Goal: Task Accomplishment & Management: Complete application form

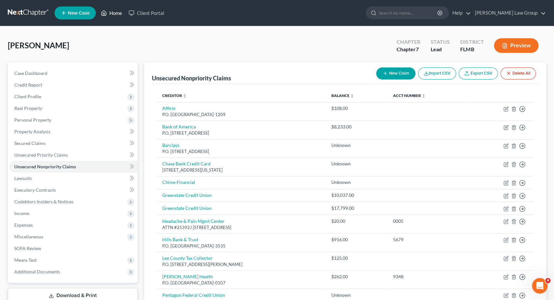
click at [110, 15] on link "Home" at bounding box center [112, 13] width 28 height 12
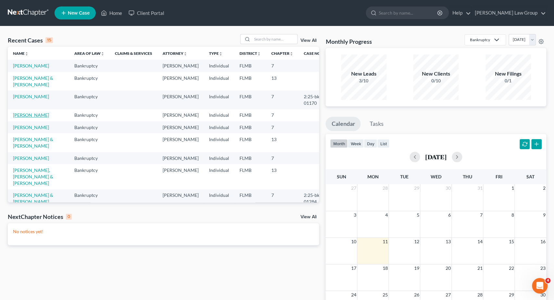
click at [29, 113] on link "Cruz, Melba" at bounding box center [31, 115] width 36 height 6
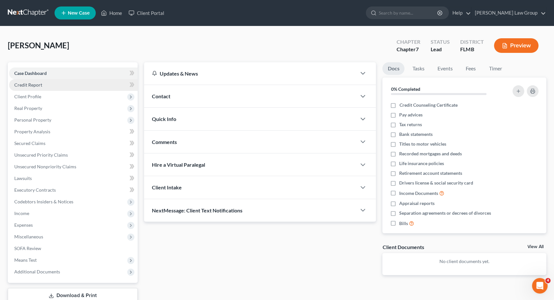
click at [77, 89] on link "Credit Report" at bounding box center [73, 85] width 129 height 12
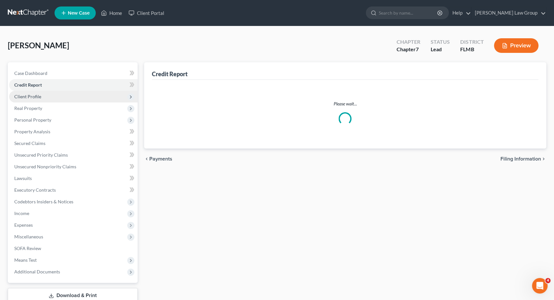
click at [81, 98] on span "Client Profile" at bounding box center [73, 97] width 129 height 12
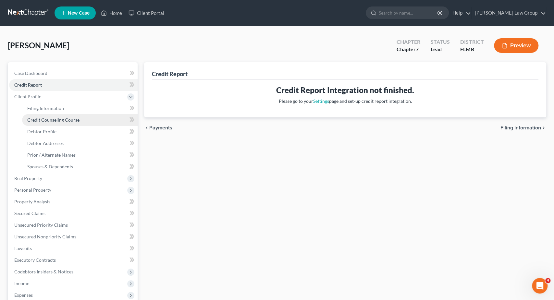
click at [94, 119] on link "Credit Counseling Course" at bounding box center [80, 120] width 116 height 12
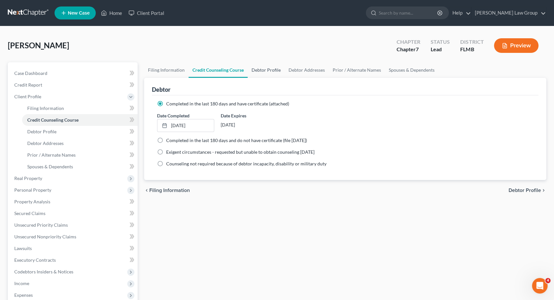
click at [263, 68] on link "Debtor Profile" at bounding box center [266, 70] width 37 height 16
select select "0"
select select "1"
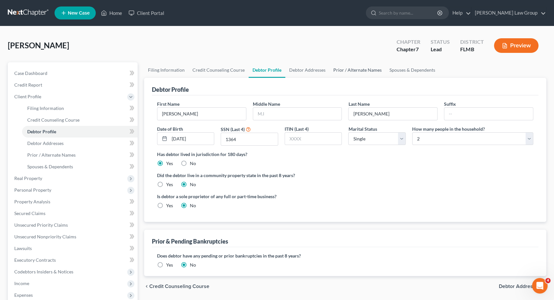
click at [350, 69] on link "Prior / Alternate Names" at bounding box center [358, 70] width 56 height 16
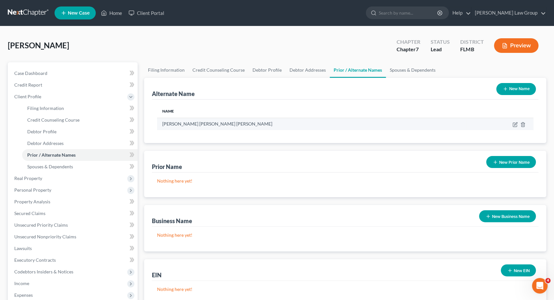
drag, startPoint x: 235, startPoint y: 121, endPoint x: 309, endPoint y: 123, distance: 74.1
click at [235, 121] on td "Melba Isabel Cruz Valdez" at bounding box center [312, 124] width 310 height 12
click at [513, 123] on icon at bounding box center [515, 125] width 4 height 4
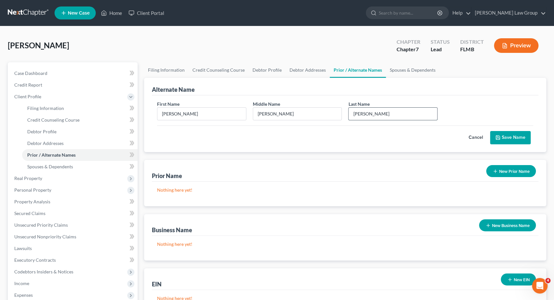
drag, startPoint x: 375, startPoint y: 114, endPoint x: 384, endPoint y: 117, distance: 9.0
click at [384, 117] on input "Cruz Valdez" at bounding box center [393, 114] width 89 height 12
click at [384, 114] on input "Cruz Valdez" at bounding box center [393, 114] width 89 height 12
type input "Cruz Valdes"
click at [525, 137] on button "Save Name" at bounding box center [510, 138] width 41 height 14
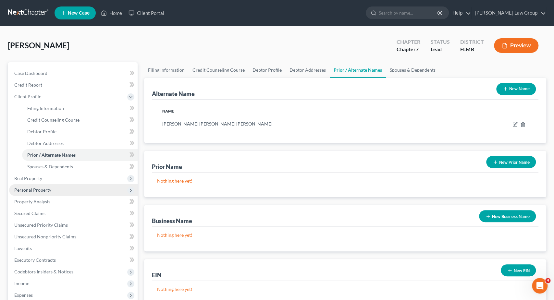
click at [30, 191] on span "Personal Property" at bounding box center [32, 190] width 37 height 6
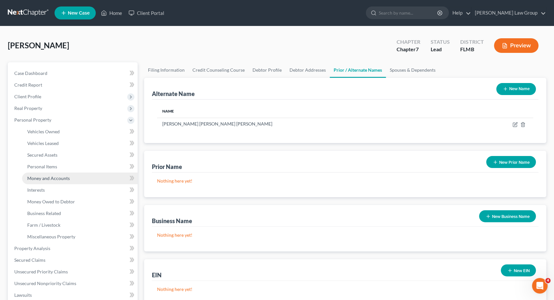
click at [32, 183] on link "Money and Accounts" at bounding box center [80, 179] width 116 height 12
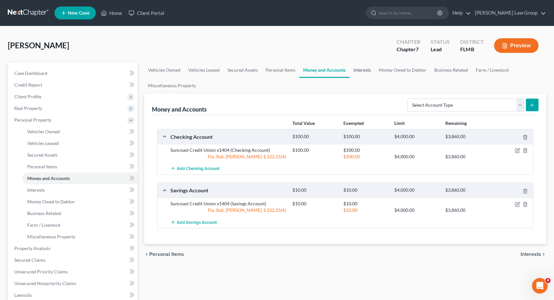
click at [368, 68] on link "Interests" at bounding box center [362, 70] width 25 height 16
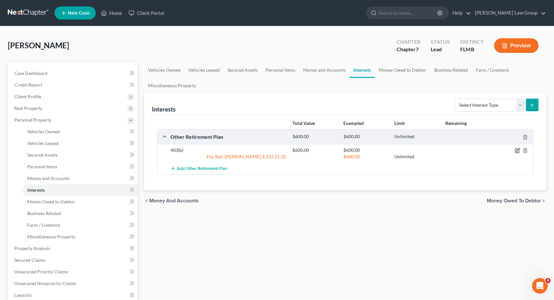
click at [516, 150] on icon "button" at bounding box center [517, 150] width 5 height 5
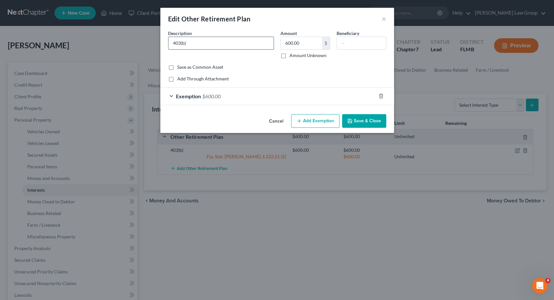
drag, startPoint x: 173, startPoint y: 44, endPoint x: 197, endPoint y: 44, distance: 23.7
click at [174, 43] on input "403(b)" at bounding box center [221, 43] width 105 height 12
type input "TransAmerica 403(b)"
click at [365, 128] on div "Cancel Add Exemption Save & Close" at bounding box center [277, 122] width 234 height 21
click at [367, 124] on button "Save & Close" at bounding box center [364, 121] width 44 height 14
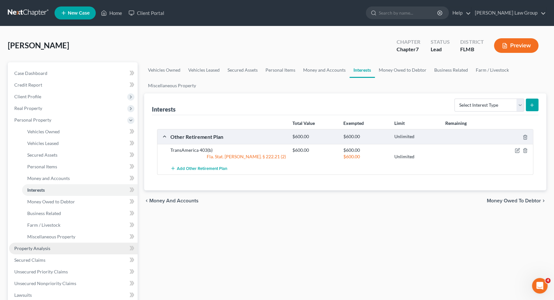
click at [70, 245] on link "Property Analysis" at bounding box center [73, 249] width 129 height 12
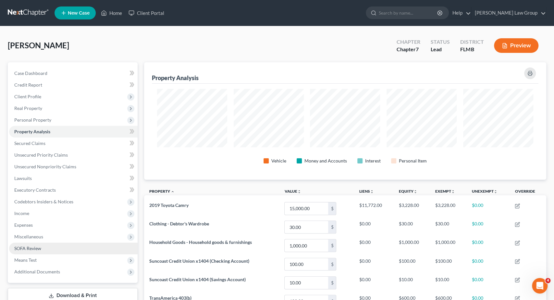
scroll to position [118, 402]
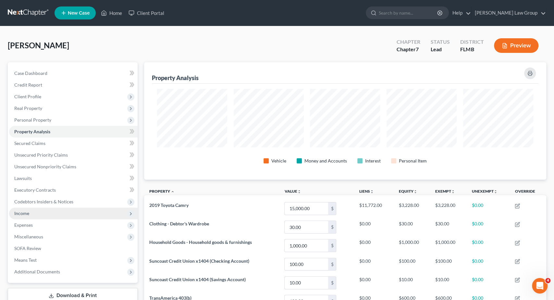
click at [17, 212] on span "Income" at bounding box center [21, 214] width 15 height 6
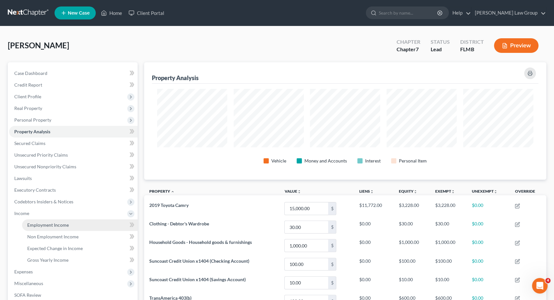
click at [33, 226] on span "Employment Income" at bounding box center [48, 225] width 42 height 6
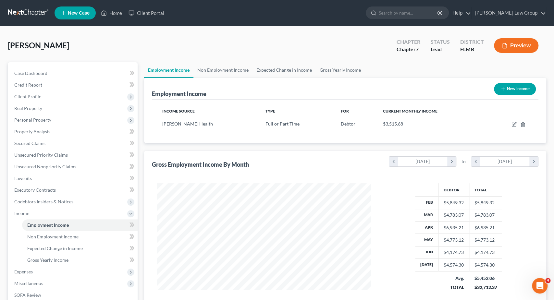
scroll to position [116, 227]
drag, startPoint x: 515, startPoint y: 123, endPoint x: 208, endPoint y: 59, distance: 314.4
click at [515, 123] on icon "button" at bounding box center [514, 123] width 3 height 3
select select "0"
select select "9"
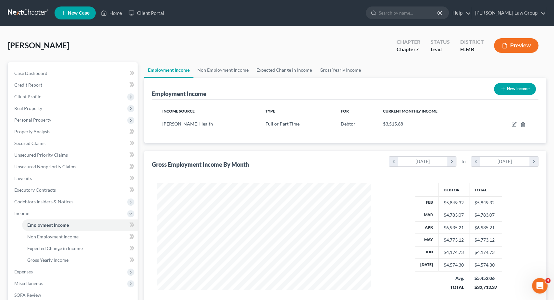
select select "2"
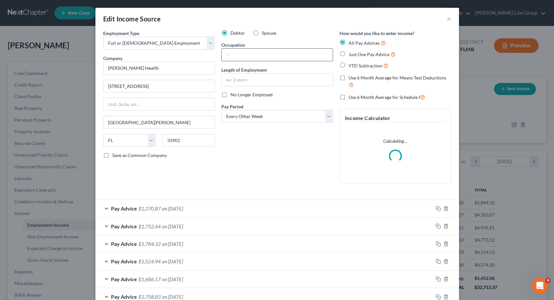
click at [238, 54] on input "text" at bounding box center [277, 55] width 111 height 12
type input "Medical Assistant"
click at [261, 80] on input "text" at bounding box center [277, 80] width 111 height 12
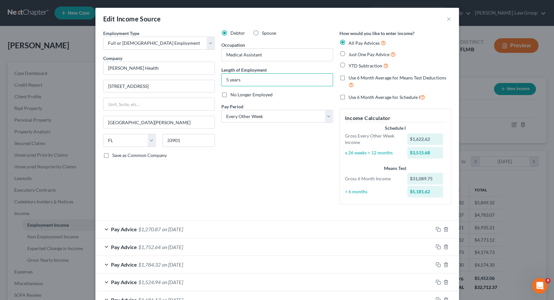
scroll to position [254, 0]
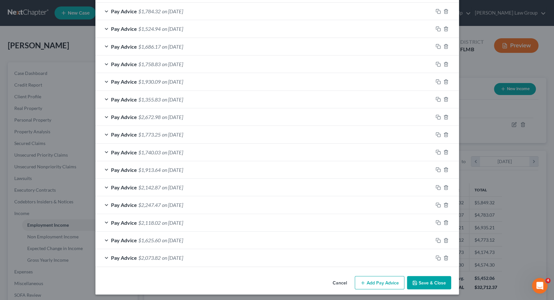
type input "5 years"
click at [424, 281] on button "Save & Close" at bounding box center [429, 283] width 44 height 14
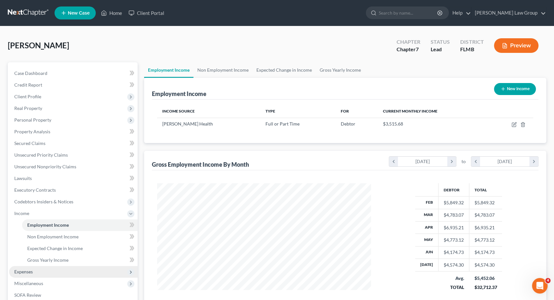
click at [49, 272] on span "Expenses" at bounding box center [73, 272] width 129 height 12
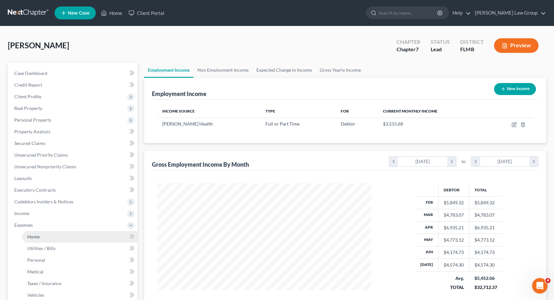
click at [55, 234] on link "Home" at bounding box center [80, 237] width 116 height 12
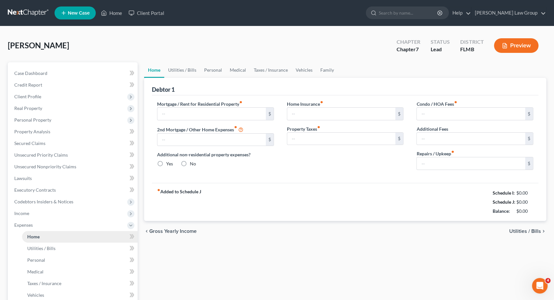
type input "785.00"
type input "0.00"
radio input "true"
type input "0.00"
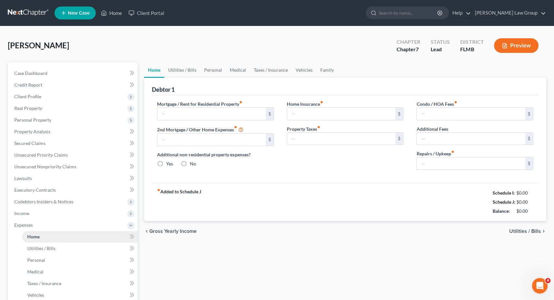
type input "0.00"
type input "60.00"
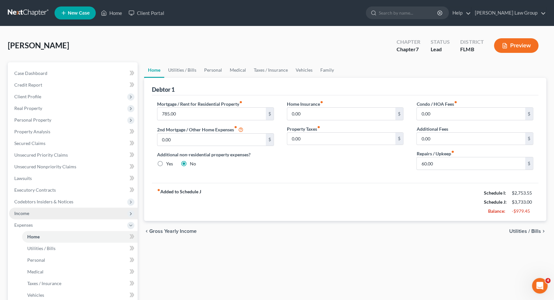
click at [36, 213] on span "Income" at bounding box center [73, 214] width 129 height 12
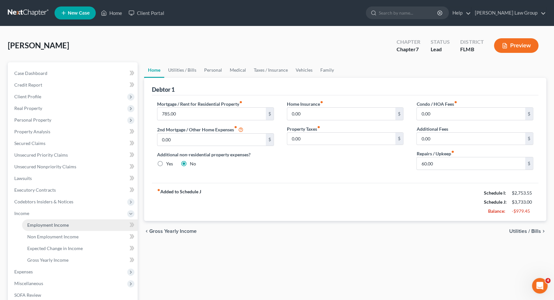
click at [41, 224] on span "Employment Income" at bounding box center [48, 225] width 42 height 6
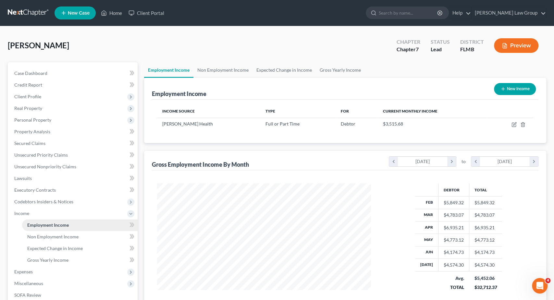
scroll to position [116, 227]
click at [58, 96] on span "Client Profile" at bounding box center [73, 97] width 129 height 12
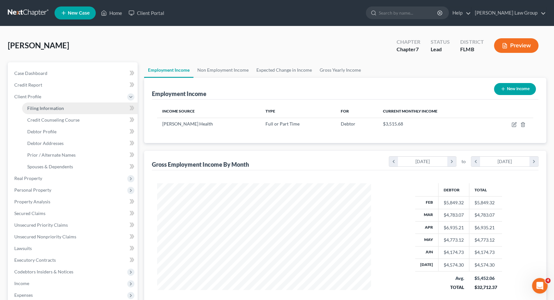
click at [72, 108] on link "Filing Information" at bounding box center [80, 109] width 116 height 12
select select "1"
select select "0"
select select "9"
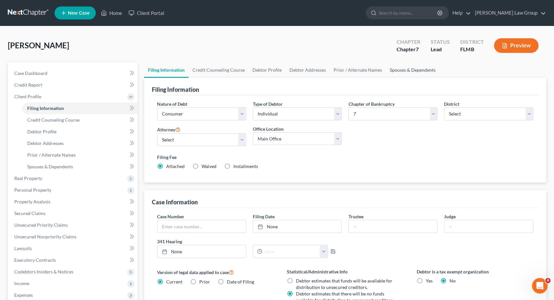
click at [402, 71] on link "Spouses & Dependents" at bounding box center [413, 70] width 54 height 16
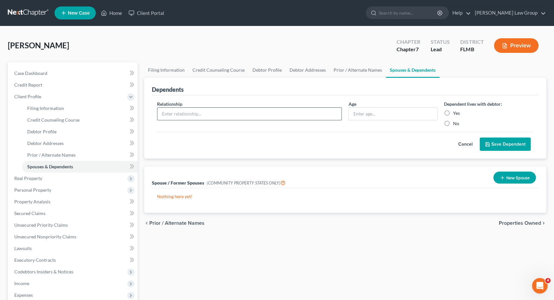
click at [282, 115] on input "text" at bounding box center [250, 114] width 184 height 12
type input "C"
type input "Daughter"
click at [373, 118] on input "text" at bounding box center [393, 114] width 89 height 12
type input "26"
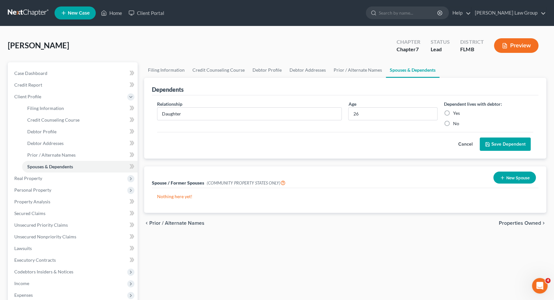
click at [453, 112] on label "Yes" at bounding box center [456, 113] width 7 height 6
click at [456, 112] on input "Yes" at bounding box center [458, 112] width 4 height 4
radio input "true"
click at [507, 146] on button "Save Dependent" at bounding box center [505, 145] width 51 height 14
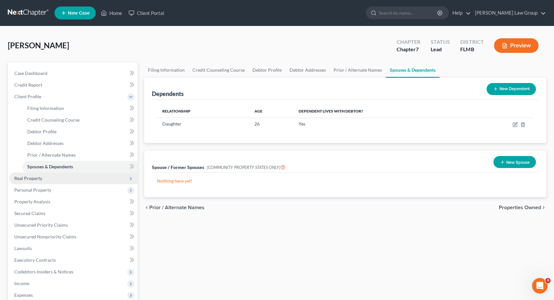
click at [45, 180] on span "Real Property" at bounding box center [73, 179] width 129 height 12
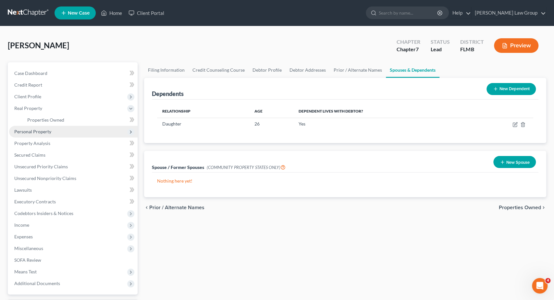
click at [54, 133] on span "Personal Property" at bounding box center [73, 132] width 129 height 12
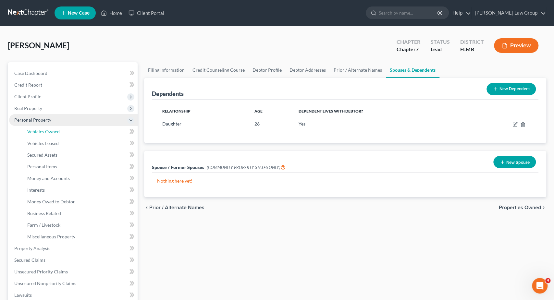
click at [54, 133] on span "Vehicles Owned" at bounding box center [43, 132] width 32 height 6
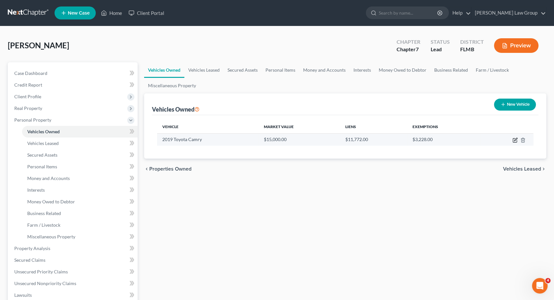
click at [516, 141] on icon "button" at bounding box center [515, 140] width 5 height 5
select select "0"
select select "7"
select select "3"
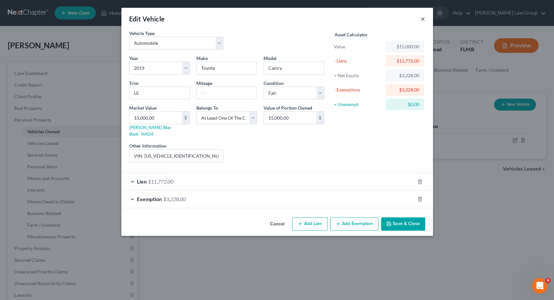
click at [423, 20] on button "×" at bounding box center [423, 19] width 5 height 8
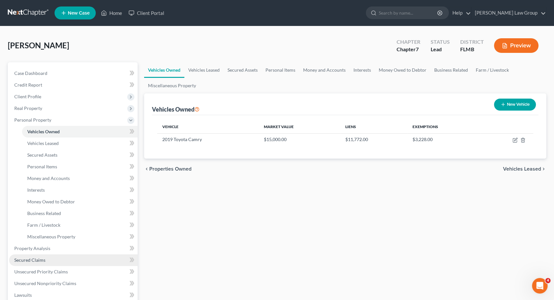
click at [34, 259] on span "Secured Claims" at bounding box center [29, 261] width 31 height 6
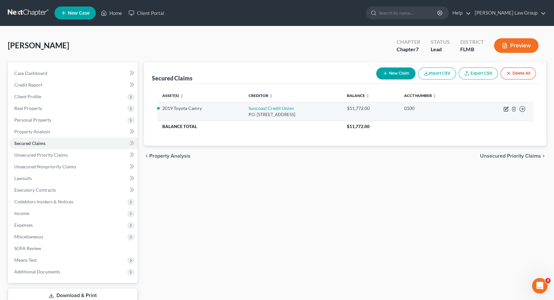
click at [506, 109] on icon "button" at bounding box center [506, 108] width 3 height 3
select select "9"
select select "2"
select select "0"
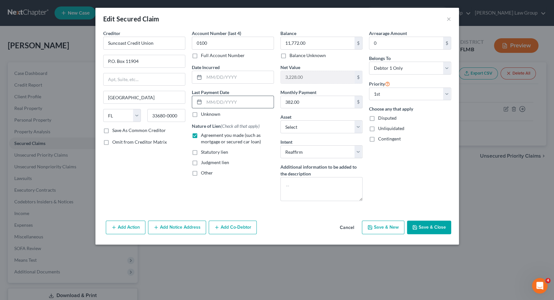
click at [232, 107] on input "text" at bounding box center [239, 102] width 70 height 12
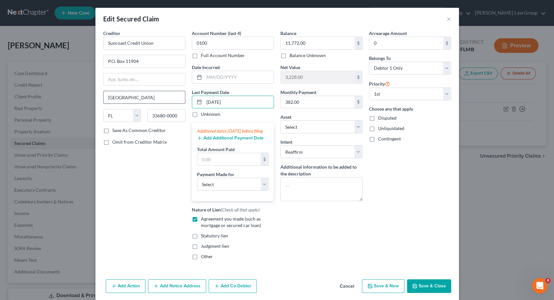
click at [204, 96] on input "08/01/2025" at bounding box center [239, 102] width 70 height 12
type input "08/01/2025"
click at [209, 160] on input "text" at bounding box center [228, 159] width 63 height 12
type input "1,146"
click at [197, 178] on select "Select Car Credit Card Loan Repayment Mortgage Other Suppliers Or Vendors" at bounding box center [233, 184] width 72 height 13
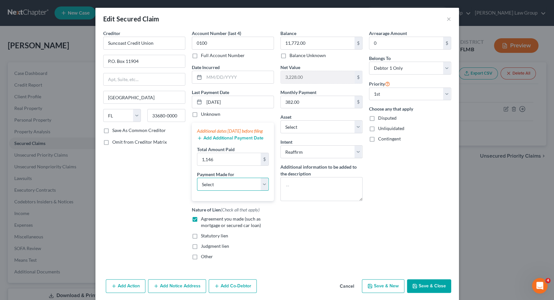
select select "0"
click option "Car" at bounding box center [0, 0] width 0 height 0
click at [236, 141] on button "Add Additional Payment Date" at bounding box center [230, 138] width 67 height 5
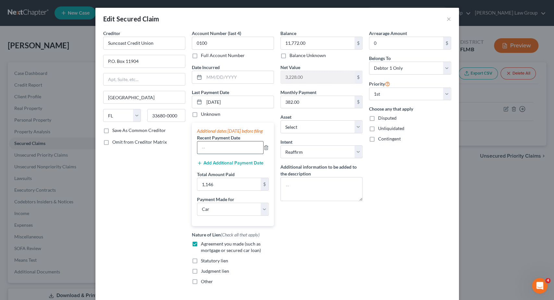
click at [229, 152] on input "text" at bounding box center [230, 148] width 66 height 12
paste input "08/01/2025"
type input "08/01/2025"
click at [228, 166] on button "Add Additional Payment Date" at bounding box center [230, 163] width 67 height 5
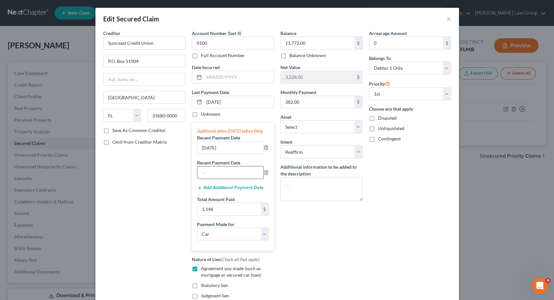
click at [220, 178] on input "text" at bounding box center [230, 173] width 66 height 12
paste input "08/01/2025"
type input "08/01/2025"
click at [207, 154] on input "08/01/2025" at bounding box center [230, 148] width 66 height 12
type input "07/01/2025"
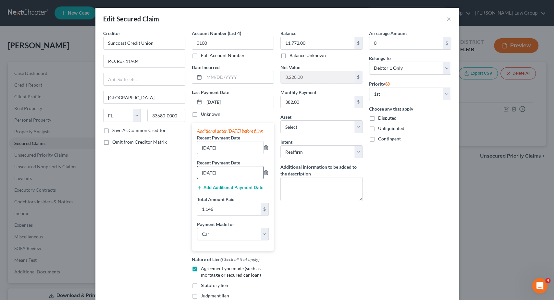
click at [206, 178] on input "08/01/2025" at bounding box center [230, 173] width 66 height 12
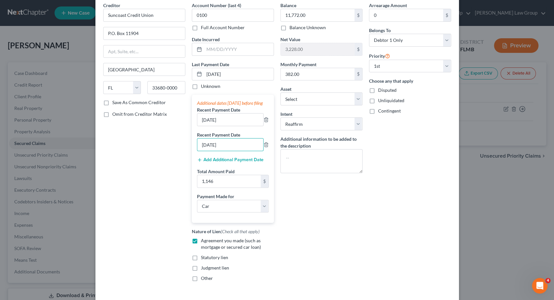
scroll to position [65, 0]
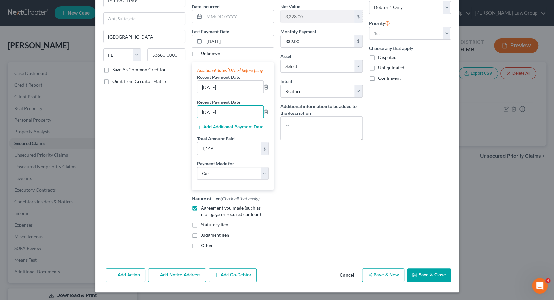
type input "06/01/2025"
drag, startPoint x: 424, startPoint y: 275, endPoint x: 419, endPoint y: 276, distance: 5.5
click at [424, 275] on button "Save & Close" at bounding box center [429, 276] width 44 height 14
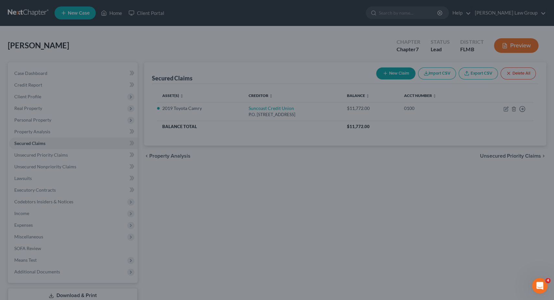
select select "2"
type input "1,146.00"
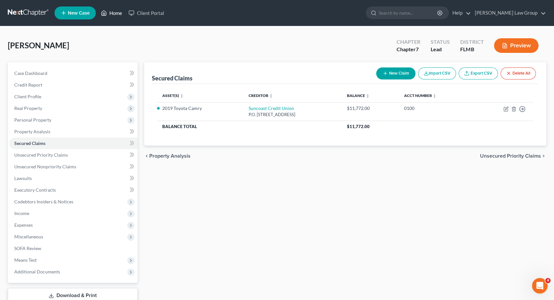
click at [116, 9] on link "Home" at bounding box center [112, 13] width 28 height 12
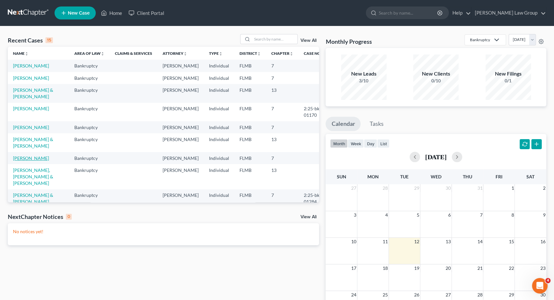
click at [49, 158] on link "Archdeacon, Heather" at bounding box center [31, 159] width 36 height 6
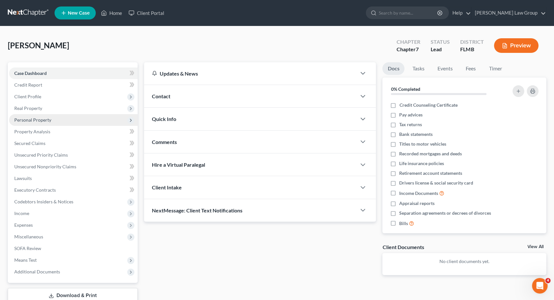
click at [43, 124] on span "Personal Property" at bounding box center [73, 120] width 129 height 12
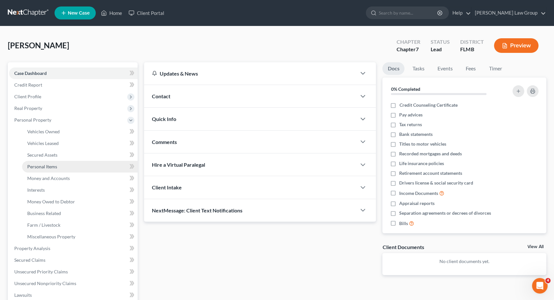
click at [49, 167] on span "Personal Items" at bounding box center [42, 167] width 30 height 6
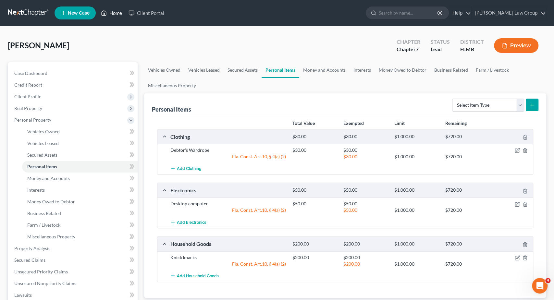
click at [111, 15] on link "Home" at bounding box center [112, 13] width 28 height 12
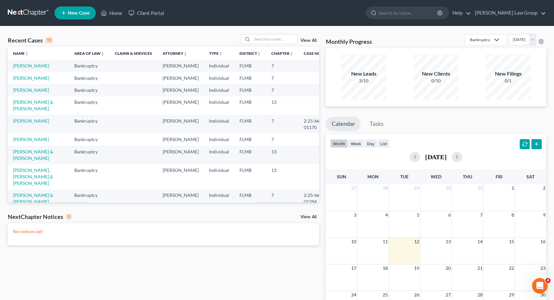
click at [31, 137] on td "DeCicco, Mark" at bounding box center [38, 139] width 61 height 12
click at [31, 141] on link "DeCicco, Mark" at bounding box center [31, 140] width 36 height 6
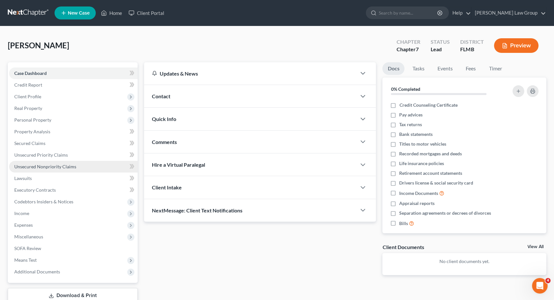
click at [44, 164] on span "Unsecured Nonpriority Claims" at bounding box center [45, 167] width 62 height 6
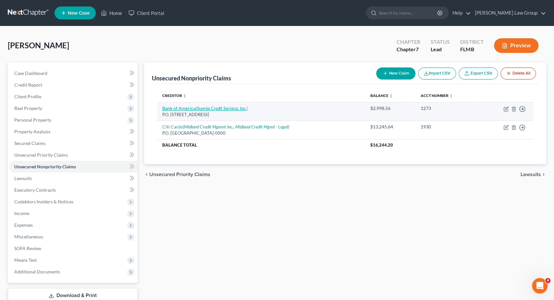
click at [205, 108] on icon "(Sunrise Credit Services, Inc.)" at bounding box center [222, 109] width 52 height 6
select select "7"
select select "2"
select select "0"
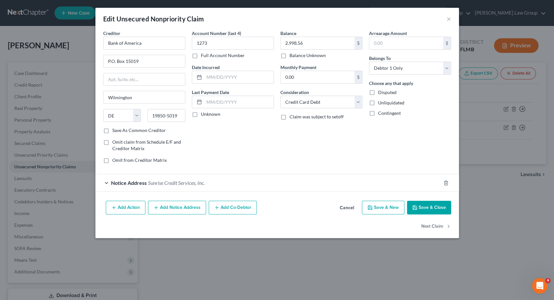
click at [169, 208] on button "Add Notice Address" at bounding box center [177, 208] width 58 height 14
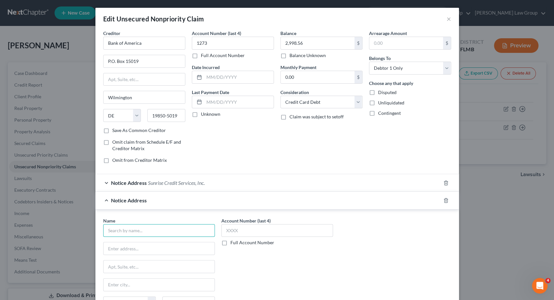
click at [152, 230] on input "text" at bounding box center [159, 230] width 112 height 13
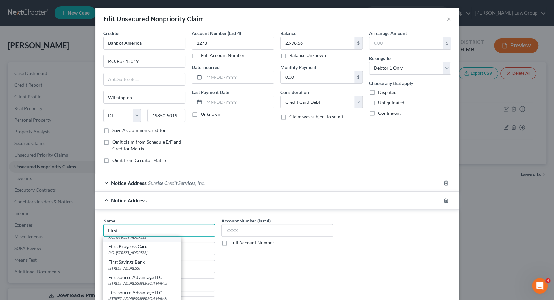
scroll to position [121, 0]
click at [145, 275] on div "Firstsource Advantage LLC" at bounding box center [142, 274] width 68 height 6
type input "Firstsource Advantage LLC"
type input "205 Bryant Woods South"
type input "Buffalo"
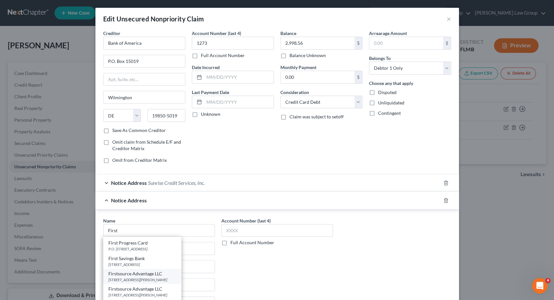
select select "35"
type input "14228-0000"
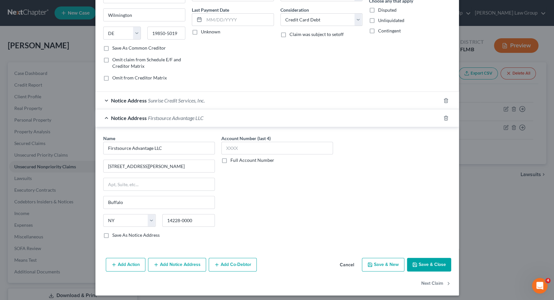
scroll to position [83, 0]
click at [416, 265] on polyline "button" at bounding box center [415, 266] width 2 height 2
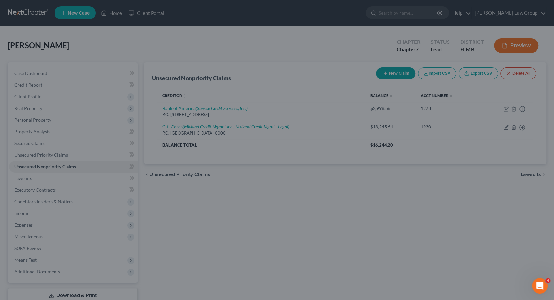
type input "0"
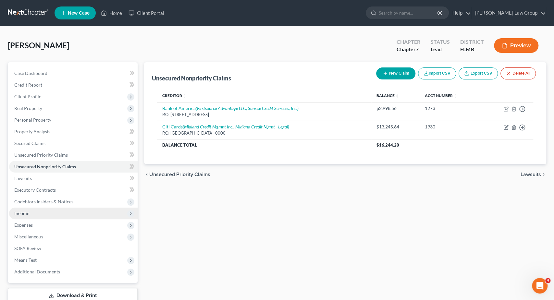
click at [17, 213] on span "Income" at bounding box center [21, 214] width 15 height 6
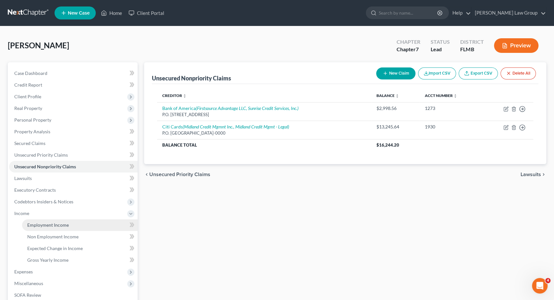
click at [57, 228] on span "Employment Income" at bounding box center [48, 225] width 42 height 6
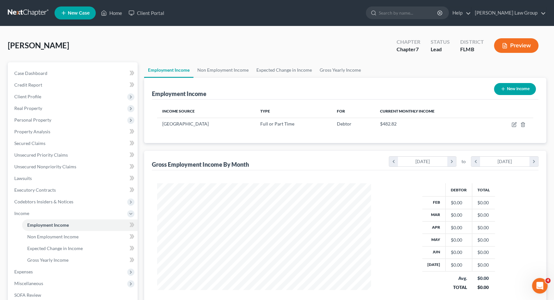
scroll to position [116, 227]
click at [513, 123] on icon "button" at bounding box center [514, 125] width 4 height 4
select select "0"
select select "2"
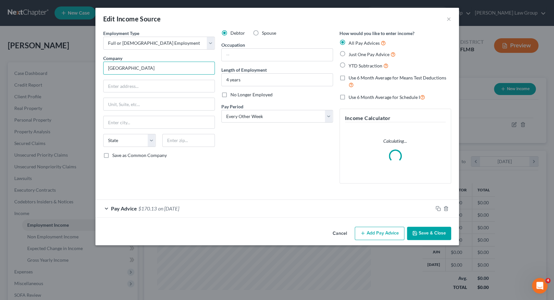
drag, startPoint x: 169, startPoint y: 71, endPoint x: 14, endPoint y: 70, distance: 154.9
click at [14, 70] on div "Edit Income Source × Employment Type * Select Full or Part Time Employment Self…" at bounding box center [277, 150] width 554 height 300
click at [142, 75] on div "Employment Type * Select Full or Part Time Employment Self Employment Company *…" at bounding box center [159, 109] width 118 height 159
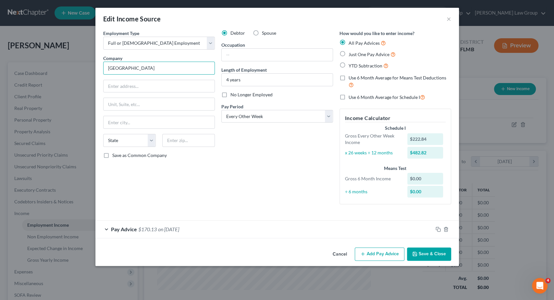
drag, startPoint x: 148, startPoint y: 68, endPoint x: 49, endPoint y: 68, distance: 99.1
click at [103, 68] on input "Brunswick" at bounding box center [159, 68] width 112 height 13
paste input "Freedom Boat Club LLC"
type input "Freedom Boat Club LLC"
click at [147, 85] on input "text" at bounding box center [159, 86] width 111 height 12
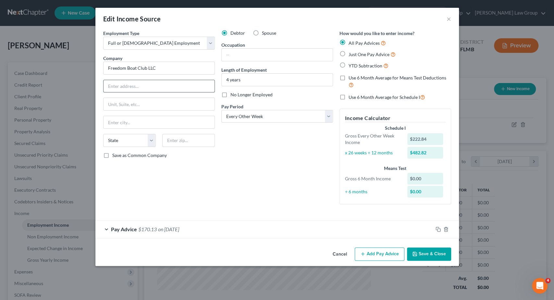
paste input "26125 N Riverwoods Blvd, Ste 500"
drag, startPoint x: 159, startPoint y: 85, endPoint x: 170, endPoint y: 87, distance: 10.7
click at [170, 87] on input "26125 N Riverwoods Blvd, Ste 500" at bounding box center [159, 86] width 111 height 12
type input "26125 N Riverwoods Blvd. #500"
click at [186, 140] on input "text" at bounding box center [188, 140] width 53 height 13
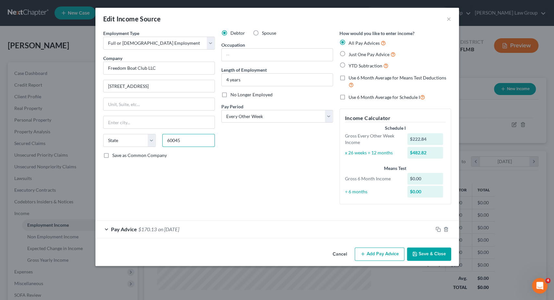
type input "60045"
type input "Lake Forest"
select select "14"
click at [248, 58] on input "text" at bounding box center [277, 55] width 111 height 12
type input "Dock Master"
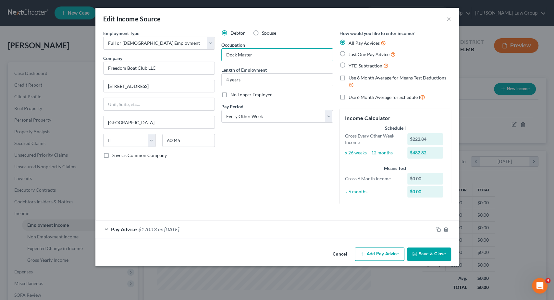
click at [440, 253] on button "Save & Close" at bounding box center [429, 255] width 44 height 14
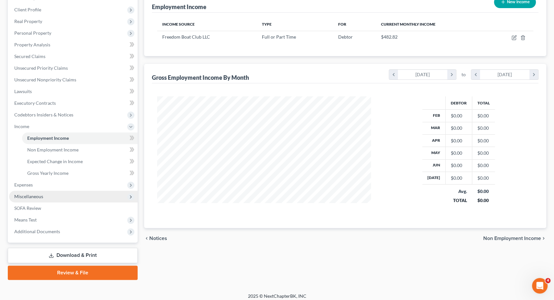
scroll to position [90, 0]
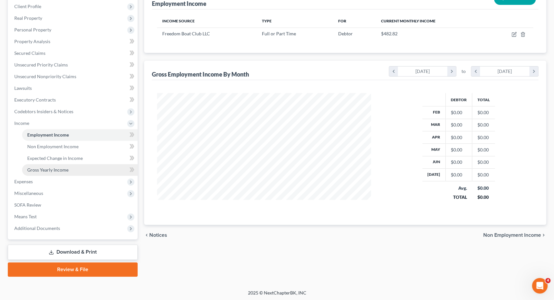
click at [59, 167] on link "Gross Yearly Income" at bounding box center [80, 170] width 116 height 12
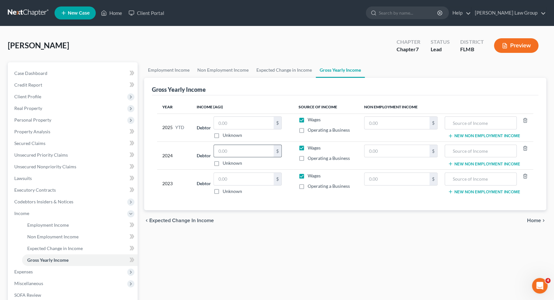
click at [241, 146] on input "text" at bounding box center [244, 151] width 60 height 12
type input "13,267"
click at [477, 248] on div "Employment Income Non Employment Income Expected Change in Income Gross Yearly …" at bounding box center [345, 214] width 409 height 305
click at [230, 176] on input "text" at bounding box center [244, 179] width 60 height 12
click at [234, 122] on input "text" at bounding box center [244, 123] width 60 height 12
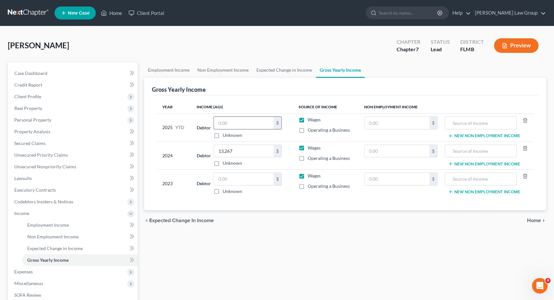
paste input "9,046.36"
drag, startPoint x: 228, startPoint y: 124, endPoint x: 317, endPoint y: 130, distance: 89.2
click at [274, 129] on input "9,046.36" at bounding box center [244, 123] width 60 height 12
click at [261, 124] on input "9,046.36" at bounding box center [244, 123] width 60 height 12
type input "9,046"
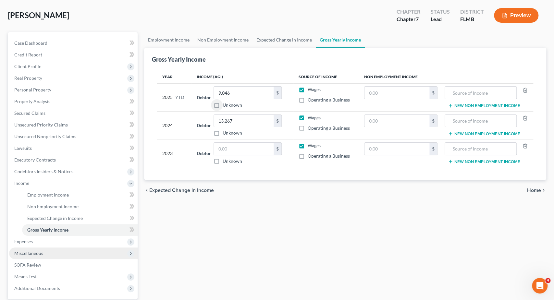
scroll to position [34, 0]
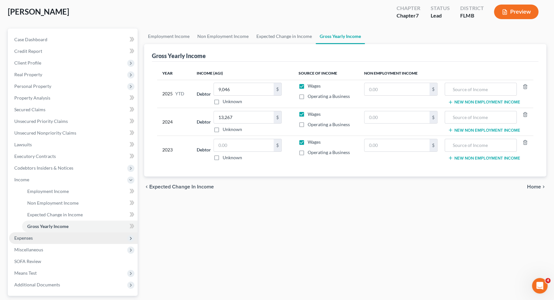
click at [32, 238] on span "Expenses" at bounding box center [23, 238] width 19 height 6
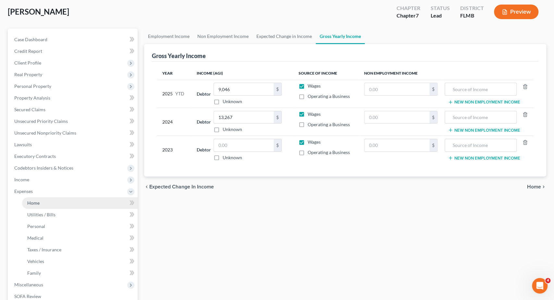
click at [35, 205] on span "Home" at bounding box center [33, 203] width 12 height 6
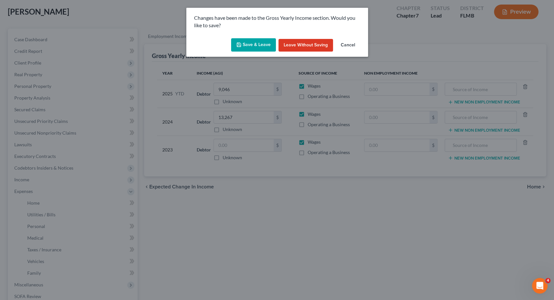
click at [251, 44] on button "Save & Leave" at bounding box center [253, 45] width 45 height 14
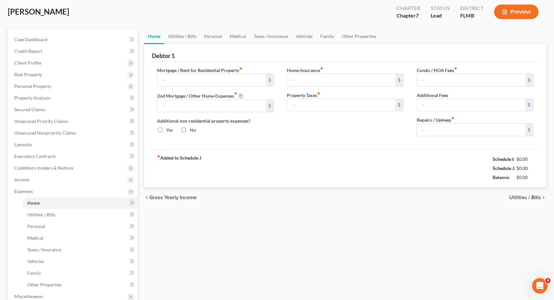
type input "866.00"
type input "0.00"
radio input "true"
type input "10.00"
type input "0.00"
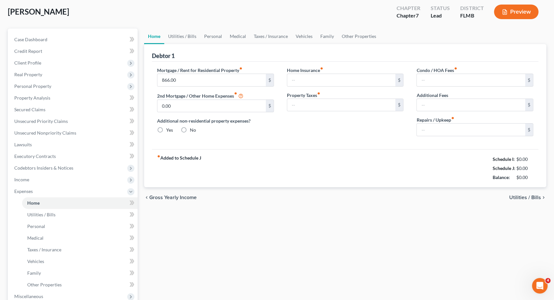
type input "0.00"
type input "50.00"
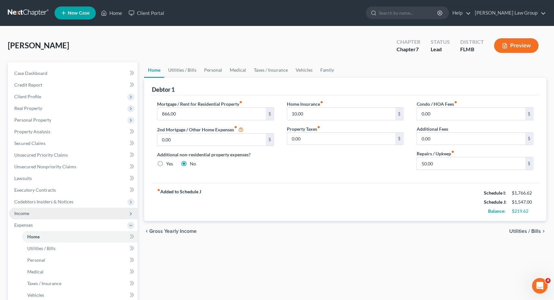
click at [34, 211] on span "Income" at bounding box center [73, 214] width 129 height 12
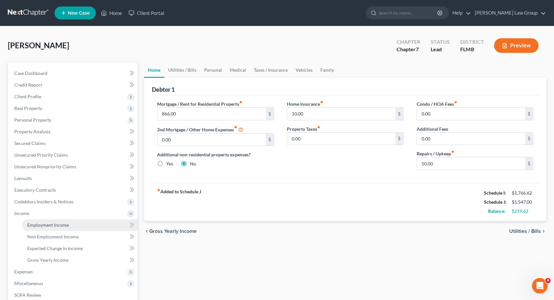
click at [75, 224] on link "Employment Income" at bounding box center [80, 226] width 116 height 12
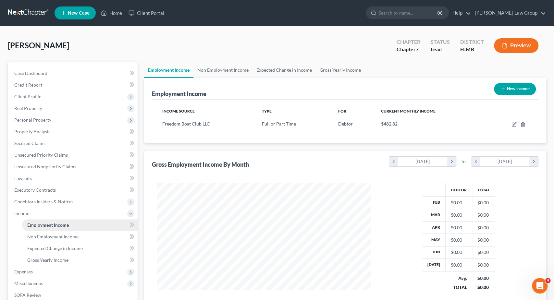
scroll to position [116, 227]
click at [247, 67] on link "Non Employment Income" at bounding box center [223, 70] width 59 height 16
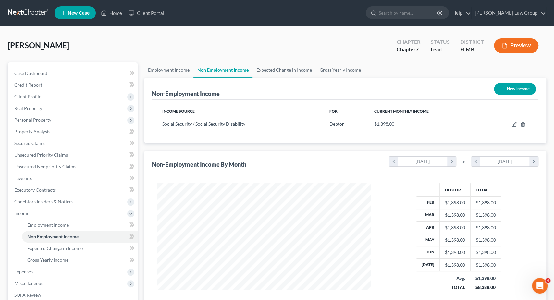
scroll to position [116, 227]
click at [279, 67] on link "Expected Change in Income" at bounding box center [284, 70] width 63 height 16
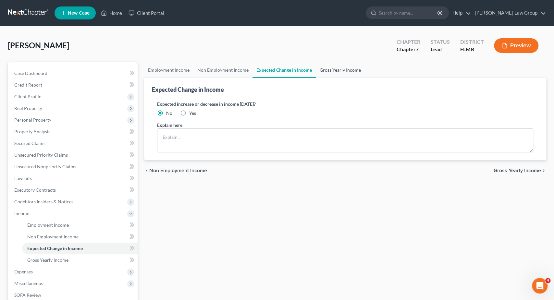
click at [355, 71] on link "Gross Yearly Income" at bounding box center [340, 70] width 49 height 16
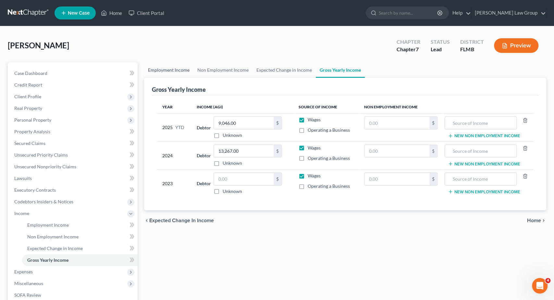
click at [180, 71] on link "Employment Income" at bounding box center [168, 70] width 49 height 16
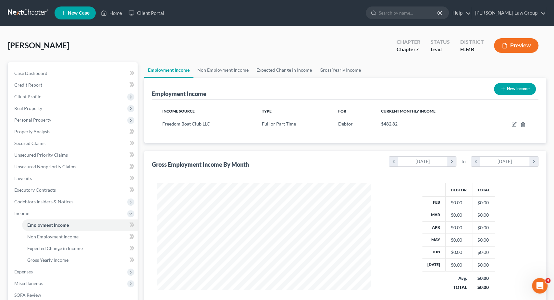
scroll to position [116, 227]
click at [243, 71] on link "Non Employment Income" at bounding box center [223, 70] width 59 height 16
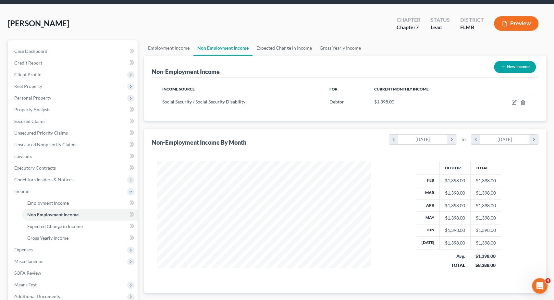
scroll to position [68, 0]
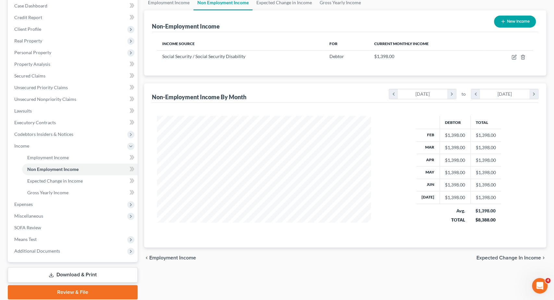
drag, startPoint x: 310, startPoint y: 101, endPoint x: 309, endPoint y: 96, distance: 4.4
click at [310, 100] on div "Non-Employment Income By Month chevron_left February 2025 chevron_right to chev…" at bounding box center [345, 92] width 387 height 19
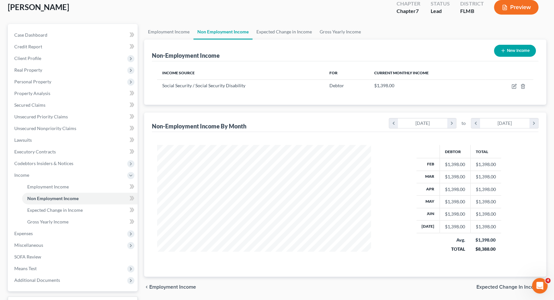
scroll to position [0, 0]
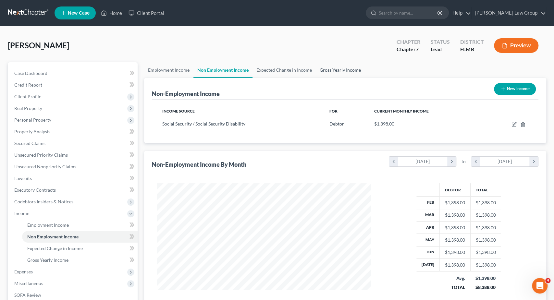
click at [324, 74] on link "Gross Yearly Income" at bounding box center [340, 70] width 49 height 16
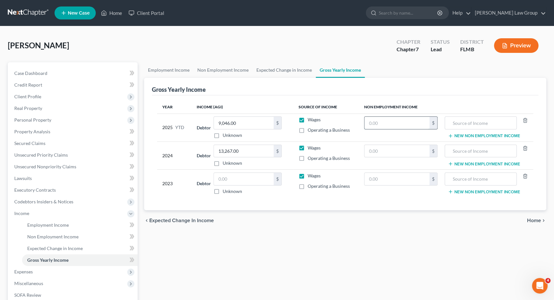
click at [372, 125] on input "text" at bounding box center [397, 123] width 65 height 12
click at [371, 144] on td "$" at bounding box center [401, 156] width 84 height 28
click at [373, 148] on input "text" at bounding box center [397, 151] width 65 height 12
paste input "16,776"
type input "16,776"
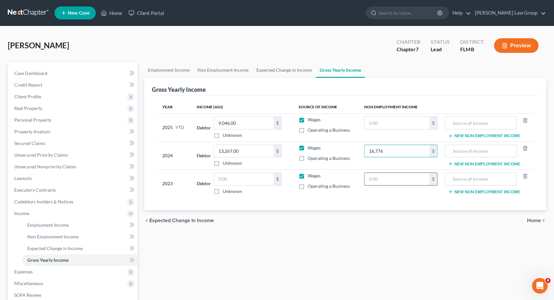
drag, startPoint x: 381, startPoint y: 184, endPoint x: 382, endPoint y: 180, distance: 4.4
click at [381, 184] on input "text" at bounding box center [397, 179] width 65 height 12
click at [382, 179] on input "text" at bounding box center [397, 179] width 65 height 12
paste input "16,776"
type input "16,776"
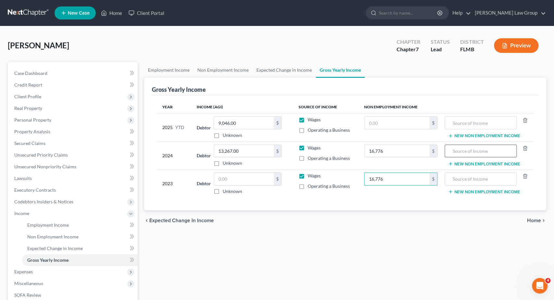
click at [473, 148] on input "text" at bounding box center [481, 151] width 65 height 12
type input "Social Security"
drag, startPoint x: 489, startPoint y: 153, endPoint x: 445, endPoint y: 153, distance: 44.2
click at [449, 153] on input "Social Security" at bounding box center [481, 151] width 65 height 12
click at [475, 173] on input "text" at bounding box center [481, 179] width 65 height 12
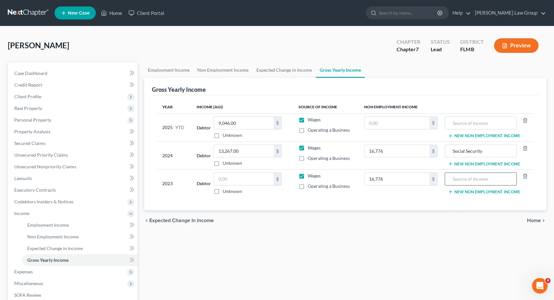
paste input "Social Security"
type input "Social Security"
click at [478, 126] on input "text" at bounding box center [481, 123] width 65 height 12
paste input "Social Security"
type input "Social Security"
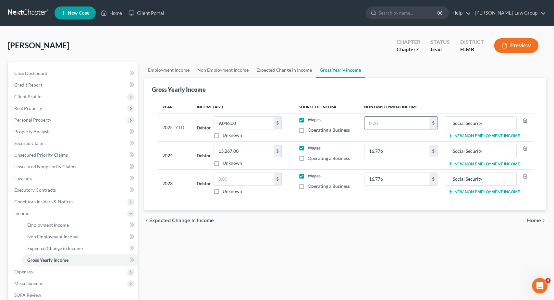
click at [401, 123] on input "text" at bounding box center [397, 123] width 65 height 12
click at [62, 240] on link "Non Employment Income" at bounding box center [80, 237] width 116 height 12
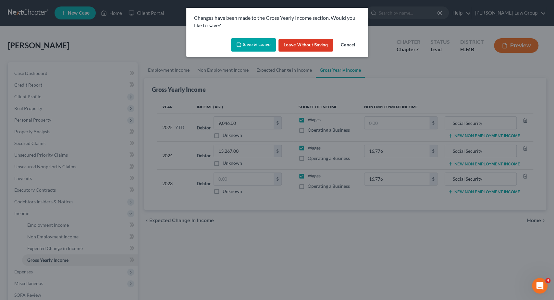
click at [250, 48] on button "Save & Leave" at bounding box center [253, 45] width 45 height 14
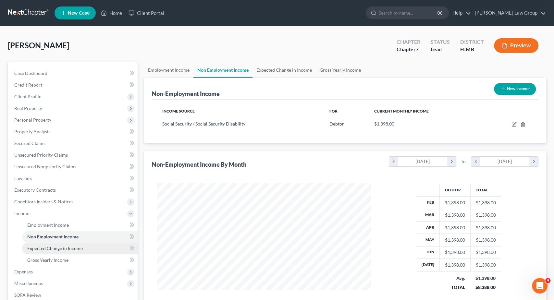
scroll to position [116, 227]
click at [291, 70] on link "Expected Change in Income" at bounding box center [284, 70] width 63 height 16
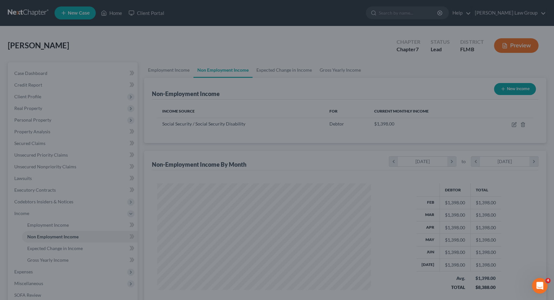
click at [321, 69] on div at bounding box center [277, 150] width 554 height 300
click at [420, 181] on div at bounding box center [277, 150] width 554 height 300
click at [546, 287] on div "Open Intercom Messenger" at bounding box center [539, 285] width 21 height 21
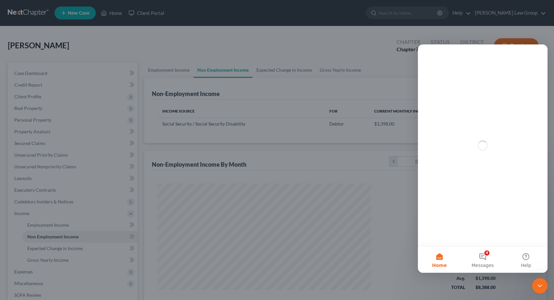
scroll to position [0, 0]
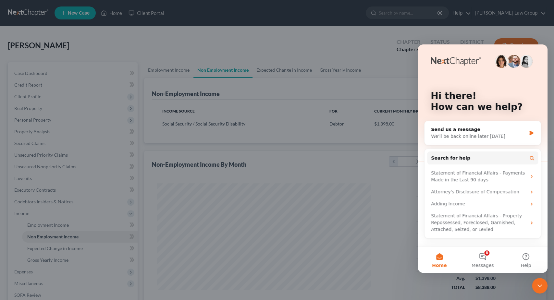
drag, startPoint x: 545, startPoint y: 286, endPoint x: 538, endPoint y: 281, distance: 8.7
click at [545, 286] on div "Close Intercom Messenger" at bounding box center [540, 286] width 16 height 16
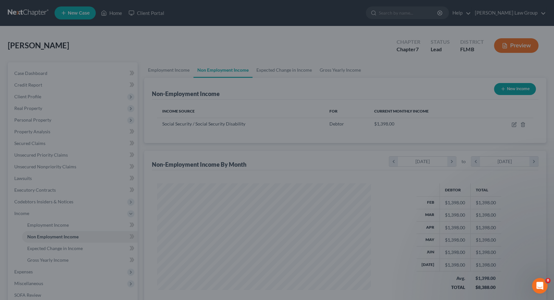
drag, startPoint x: 367, startPoint y: 80, endPoint x: 386, endPoint y: 88, distance: 20.5
click at [368, 80] on div at bounding box center [277, 150] width 554 height 300
drag, startPoint x: 150, startPoint y: 106, endPoint x: 82, endPoint y: 49, distance: 89.0
click at [150, 106] on div at bounding box center [277, 150] width 554 height 300
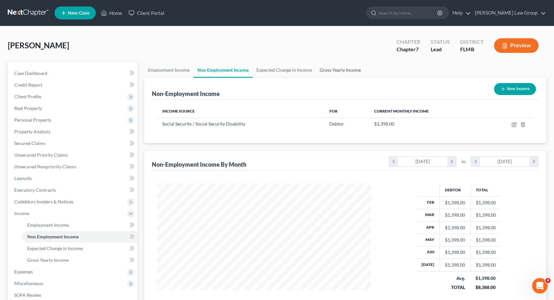
click at [332, 71] on link "Gross Yearly Income" at bounding box center [340, 70] width 49 height 16
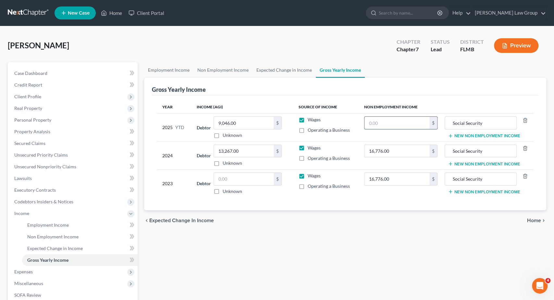
click at [407, 126] on input "text" at bounding box center [397, 123] width 65 height 12
paste input "0"
drag, startPoint x: 406, startPoint y: 126, endPoint x: 345, endPoint y: 176, distance: 79.1
click at [365, 123] on input "0" at bounding box center [397, 123] width 65 height 12
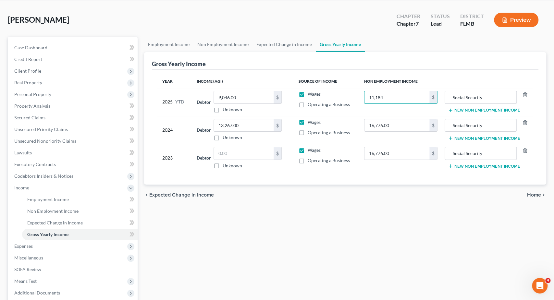
scroll to position [23, 0]
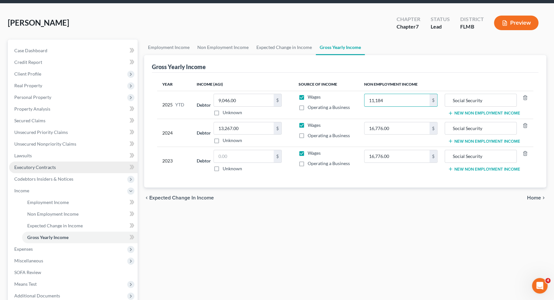
click at [34, 163] on link "Executory Contracts" at bounding box center [73, 168] width 129 height 12
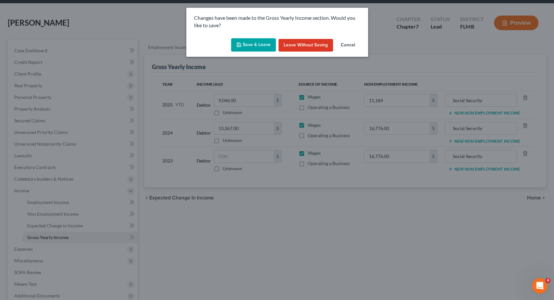
click at [262, 45] on button "Save & Leave" at bounding box center [253, 45] width 45 height 14
type input "11,184.00"
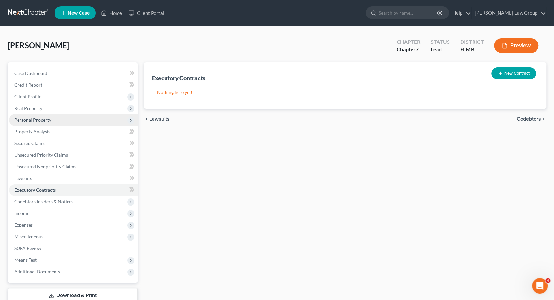
click at [56, 120] on span "Personal Property" at bounding box center [73, 120] width 129 height 12
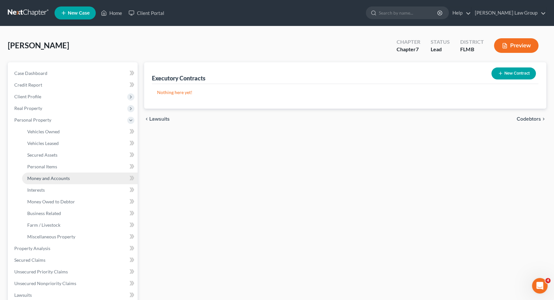
click at [60, 177] on span "Money and Accounts" at bounding box center [48, 179] width 43 height 6
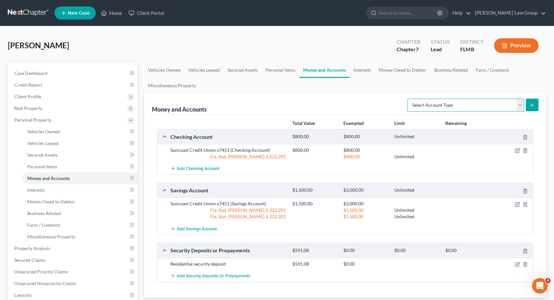
click at [408, 99] on select "Select Account Type Brokerage Cash on Hand Certificates of Deposit Checking Acc…" at bounding box center [466, 105] width 117 height 13
click at [515, 108] on select "Select Account Type Brokerage Cash on Hand Certificates of Deposit Checking Acc…" at bounding box center [466, 105] width 117 height 13
click at [167, 87] on link "Miscellaneous Property" at bounding box center [172, 86] width 56 height 16
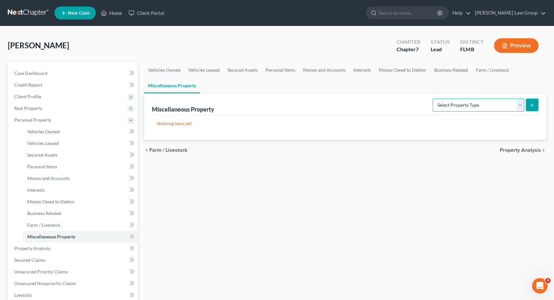
click at [433, 99] on select "Select Property Type Assigned for Creditor Benefit Within 1 Year Holding for An…" at bounding box center [479, 105] width 92 height 13
select select "transferred"
click option "Transferred" at bounding box center [0, 0] width 0 height 0
click at [433, 99] on select "Select Property Type Assigned for Creditor Benefit Within 1 Year Holding for An…" at bounding box center [479, 105] width 92 height 13
drag, startPoint x: 516, startPoint y: 102, endPoint x: 464, endPoint y: 87, distance: 54.5
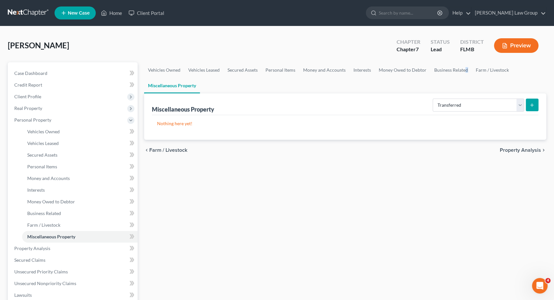
click at [464, 87] on ul "Vehicles Owned Vehicles Leased Secured Assets Personal Items Money and Accounts…" at bounding box center [345, 77] width 402 height 31
click at [433, 99] on select "Select Property Type Assigned for Creditor Benefit Within 1 Year Holding for An…" at bounding box center [479, 105] width 92 height 13
drag, startPoint x: 466, startPoint y: 102, endPoint x: 471, endPoint y: 77, distance: 25.7
click at [472, 77] on link "Farm / Livestock" at bounding box center [492, 70] width 41 height 16
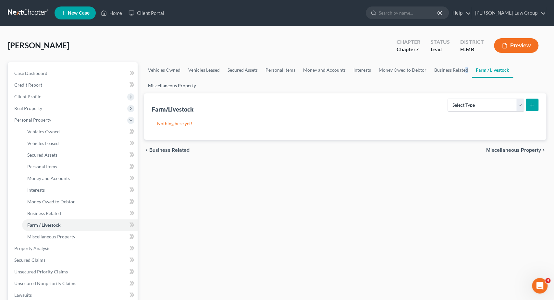
click at [174, 86] on link "Miscellaneous Property" at bounding box center [172, 86] width 56 height 16
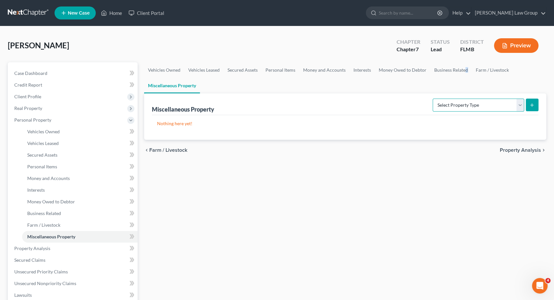
click at [433, 99] on select "Select Property Type Assigned for Creditor Benefit Within 1 Year Holding for An…" at bounding box center [479, 105] width 92 height 13
drag, startPoint x: 450, startPoint y: 108, endPoint x: 365, endPoint y: 76, distance: 91.0
click at [356, 77] on link "Interests" at bounding box center [362, 70] width 25 height 16
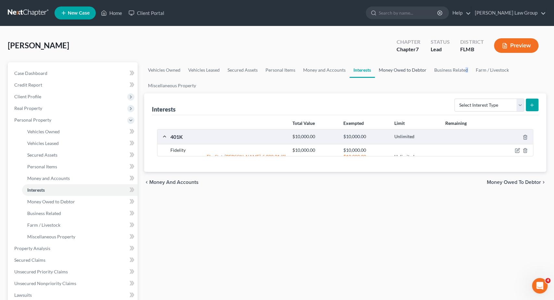
click at [384, 72] on link "Money Owed to Debtor" at bounding box center [403, 70] width 56 height 16
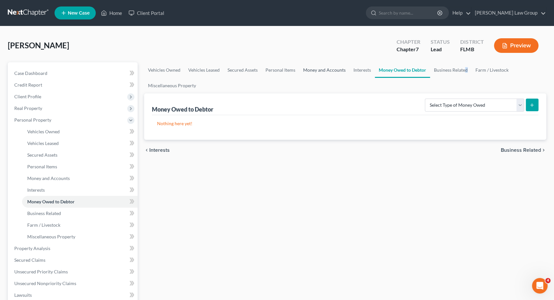
click at [310, 68] on link "Money and Accounts" at bounding box center [324, 70] width 50 height 16
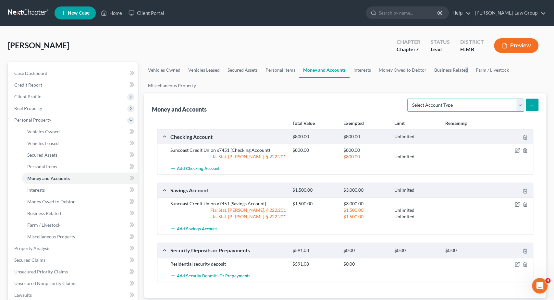
click at [408, 99] on select "Select Account Type Brokerage Cash on Hand Certificates of Deposit Checking Acc…" at bounding box center [466, 105] width 117 height 13
select select "checking"
click option "Checking Account" at bounding box center [0, 0] width 0 height 0
click at [536, 107] on button "submit" at bounding box center [532, 105] width 13 height 13
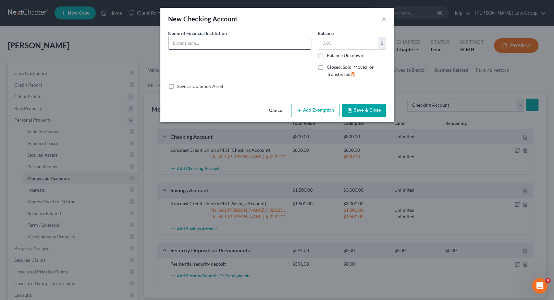
click at [207, 41] on input "text" at bounding box center [240, 43] width 143 height 12
type input "f"
type input "Fifth Third Bank"
type input "0.00"
click at [340, 72] on span "Closed, Sold, Moved, or Transferred" at bounding box center [350, 70] width 47 height 13
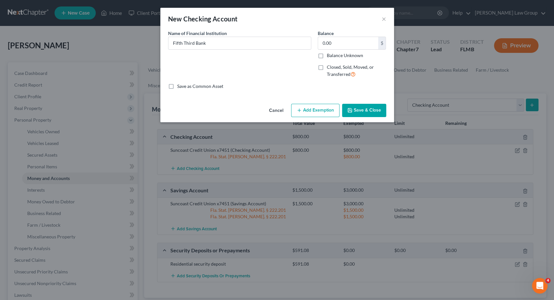
click at [327, 70] on label "Closed, Sold, Moved, or Transferred" at bounding box center [356, 71] width 59 height 14
click at [330, 68] on input "Closed, Sold, Moved, or Transferred" at bounding box center [332, 66] width 4 height 4
checkbox input "true"
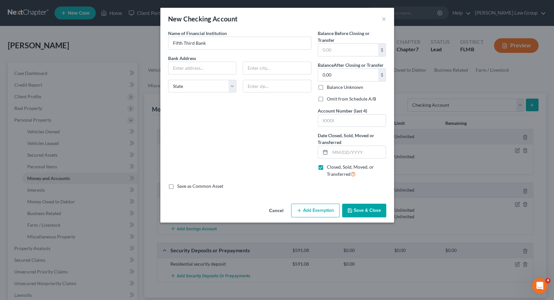
click at [327, 100] on label "Omit from Schedule A/B" at bounding box center [351, 99] width 49 height 6
click at [330, 100] on input "Omit from Schedule A/B" at bounding box center [332, 98] width 4 height 4
checkbox input "true"
click at [337, 155] on input "text" at bounding box center [358, 152] width 56 height 12
click at [366, 211] on button "Save & Close" at bounding box center [364, 211] width 44 height 14
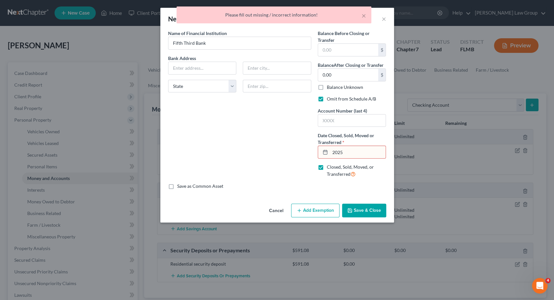
click at [339, 149] on input "2025" at bounding box center [358, 152] width 56 height 12
click at [333, 152] on input "2025" at bounding box center [358, 152] width 56 height 12
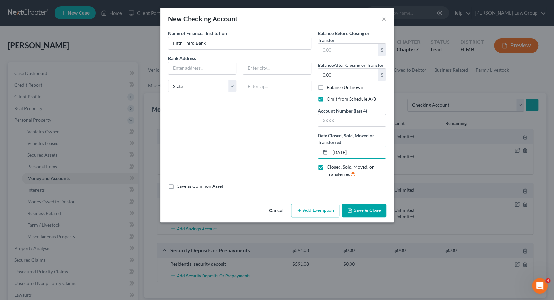
type input "01/01/2025"
click at [371, 211] on button "Save & Close" at bounding box center [364, 211] width 44 height 14
